Goal: Information Seeking & Learning: Learn about a topic

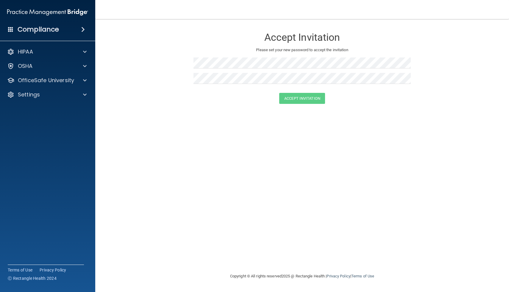
click at [74, 28] on div "Compliance" at bounding box center [47, 29] width 95 height 13
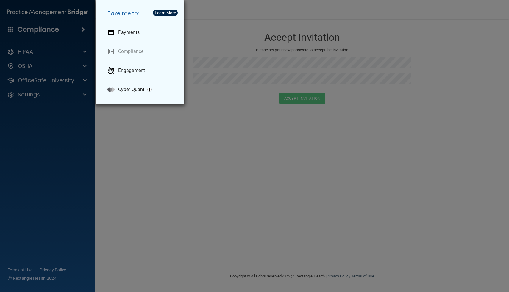
click at [78, 26] on div "Take me to: Payments Compliance Engagement Cyber Quant" at bounding box center [254, 146] width 509 height 292
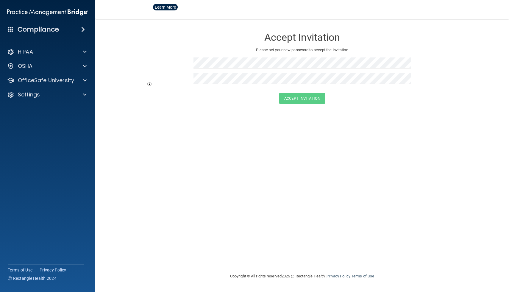
click at [84, 32] on span at bounding box center [83, 29] width 4 height 7
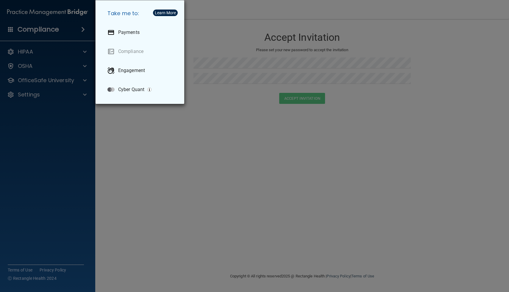
click at [211, 47] on div "Take me to: Payments Compliance Engagement Cyber Quant" at bounding box center [254, 146] width 509 height 292
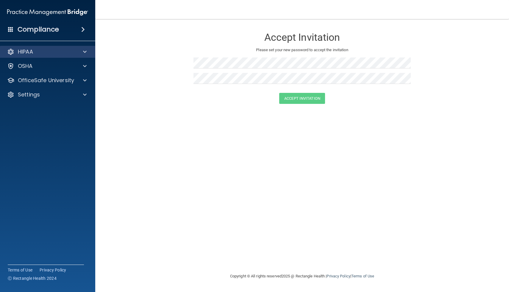
click at [17, 55] on div "HIPAA" at bounding box center [48, 52] width 96 height 12
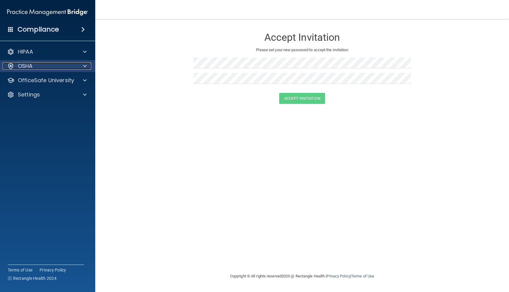
click at [24, 68] on p "OSHA" at bounding box center [25, 66] width 15 height 7
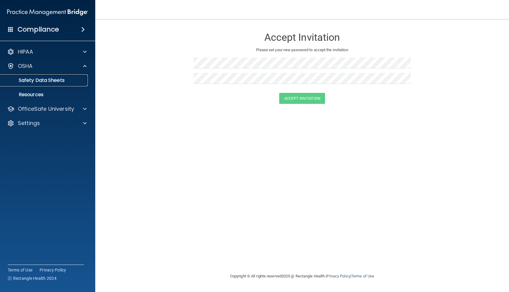
click at [51, 85] on link "Safety Data Sheets" at bounding box center [41, 80] width 94 height 12
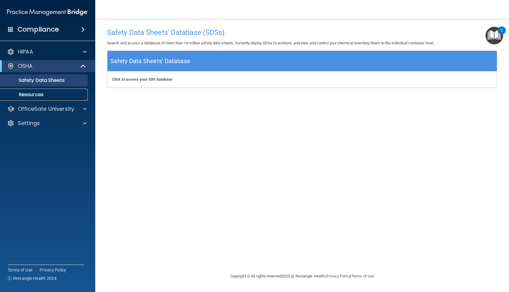
click at [53, 91] on link "Resources" at bounding box center [41, 95] width 94 height 12
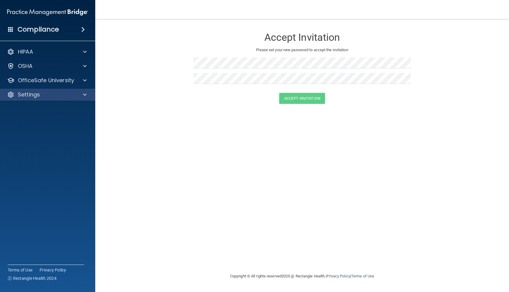
click at [71, 99] on div "Settings" at bounding box center [48, 95] width 96 height 12
click at [87, 96] on div at bounding box center [84, 94] width 15 height 7
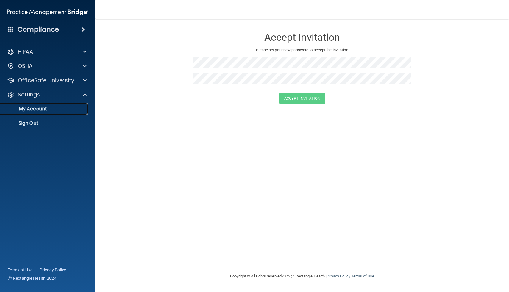
click at [36, 110] on p "My Account" at bounding box center [44, 109] width 81 height 6
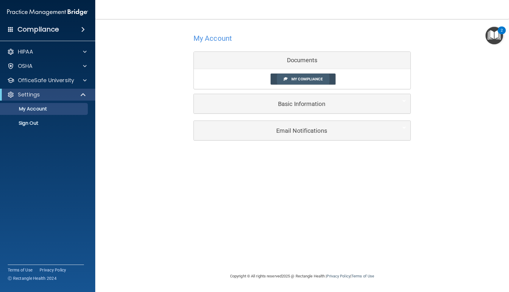
click at [306, 76] on link "My Compliance" at bounding box center [303, 79] width 65 height 11
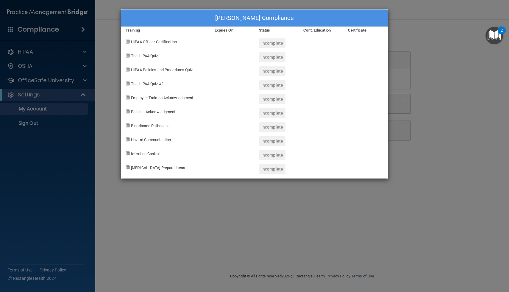
click at [150, 43] on span "HIPAA Officer Certification" at bounding box center [154, 42] width 46 height 4
click at [128, 42] on span at bounding box center [128, 42] width 4 height 4
click at [273, 42] on div "Incomplete" at bounding box center [272, 43] width 27 height 10
click at [436, 60] on div "Jennifer Calvo's Compliance Training Expires On Status Cont. Education Certific…" at bounding box center [254, 146] width 509 height 292
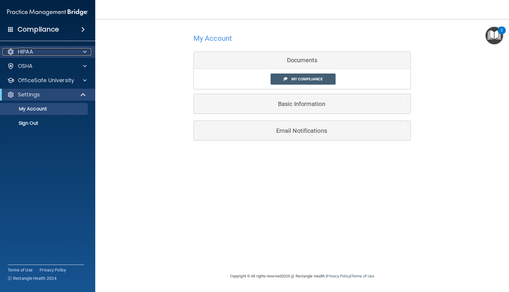
click at [86, 53] on span at bounding box center [85, 51] width 4 height 7
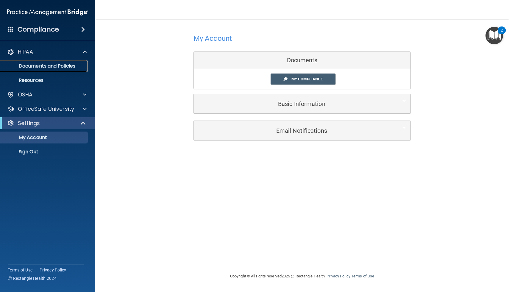
click at [59, 68] on p "Documents and Policies" at bounding box center [44, 66] width 81 height 6
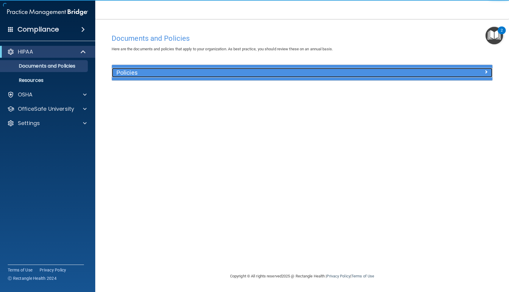
click at [137, 70] on h5 "Policies" at bounding box center [254, 72] width 277 height 7
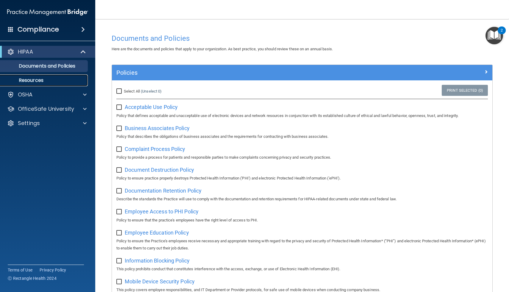
click at [47, 80] on p "Resources" at bounding box center [44, 80] width 81 height 6
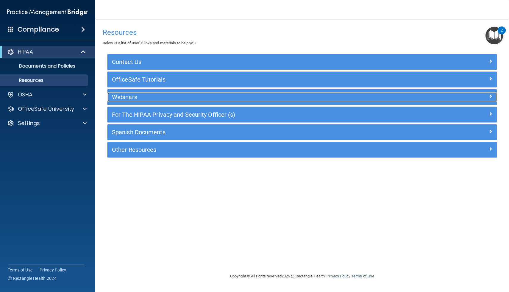
click at [135, 97] on h5 "Webinars" at bounding box center [253, 97] width 283 height 7
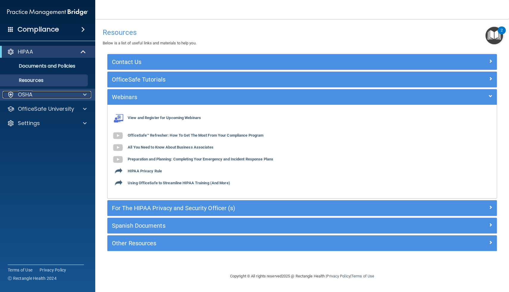
click at [50, 96] on div "OSHA" at bounding box center [40, 94] width 74 height 7
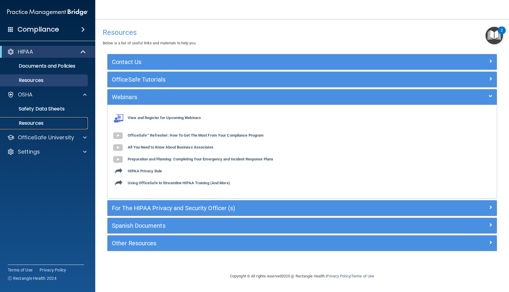
click at [41, 121] on p "Resources" at bounding box center [44, 123] width 81 height 6
